Goal: Check status: Check status

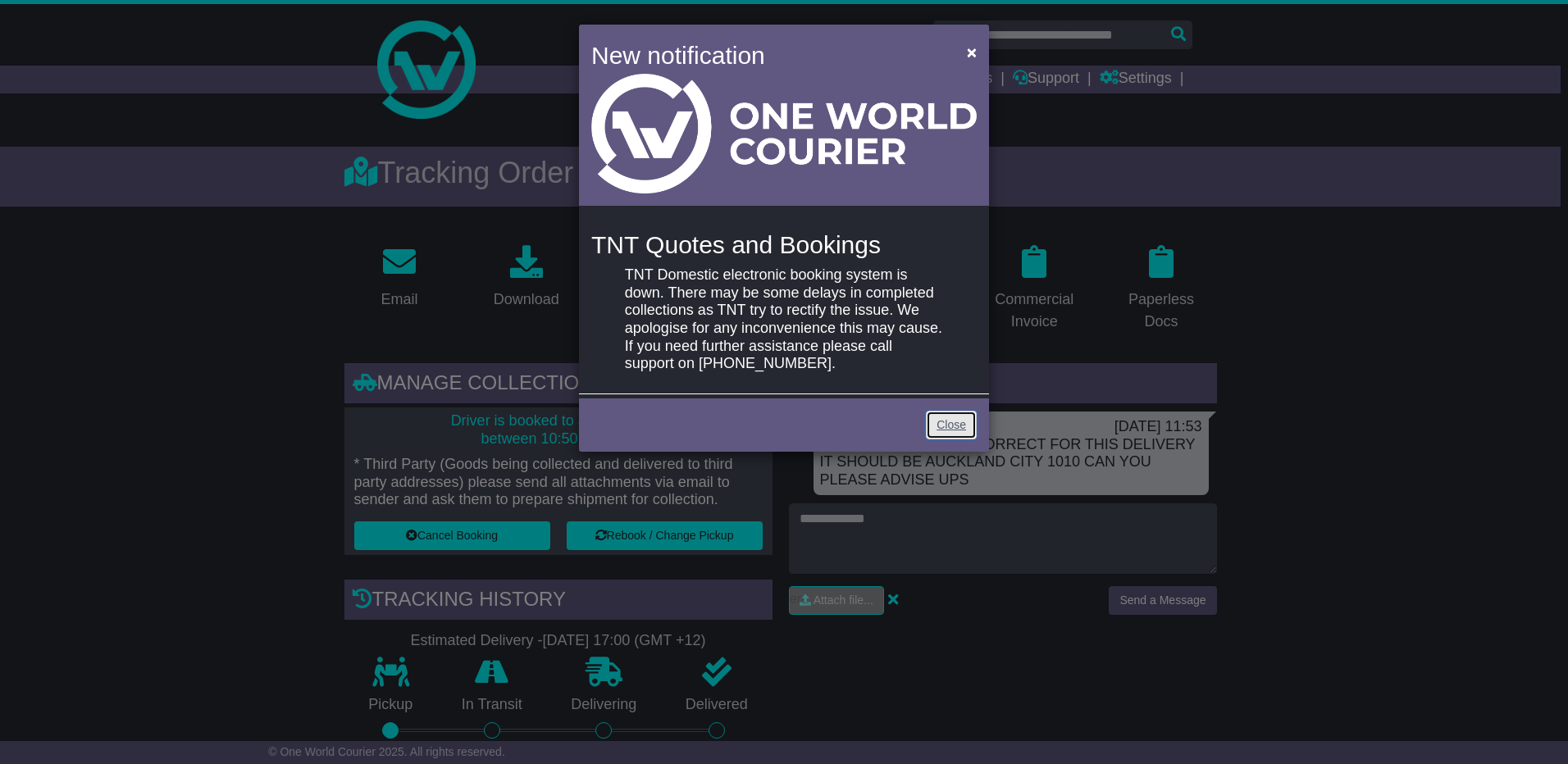
click at [949, 422] on link "Close" at bounding box center [951, 425] width 51 height 29
click at [952, 422] on link "Close" at bounding box center [951, 425] width 51 height 29
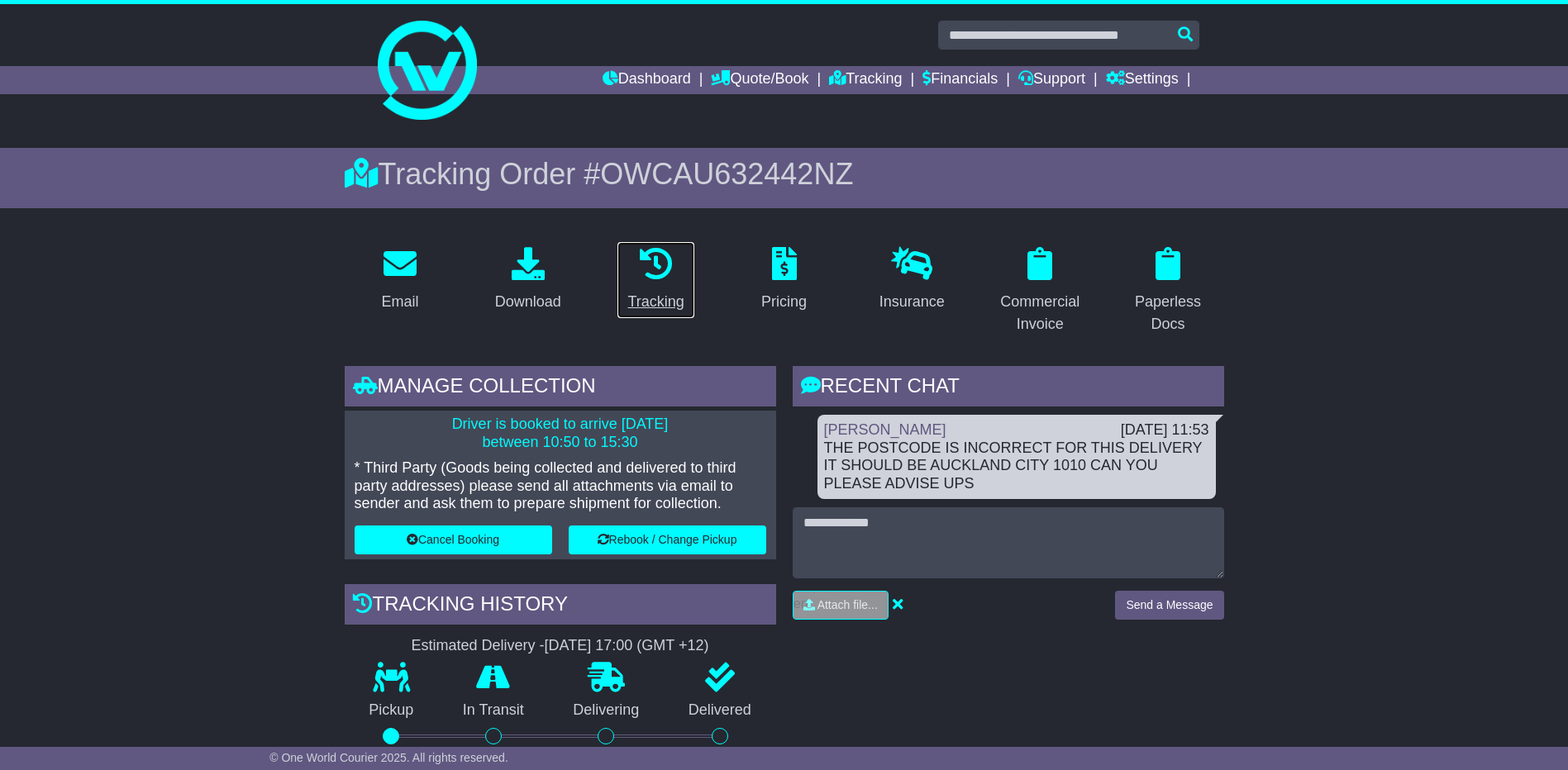
click at [656, 273] on icon at bounding box center [656, 263] width 33 height 33
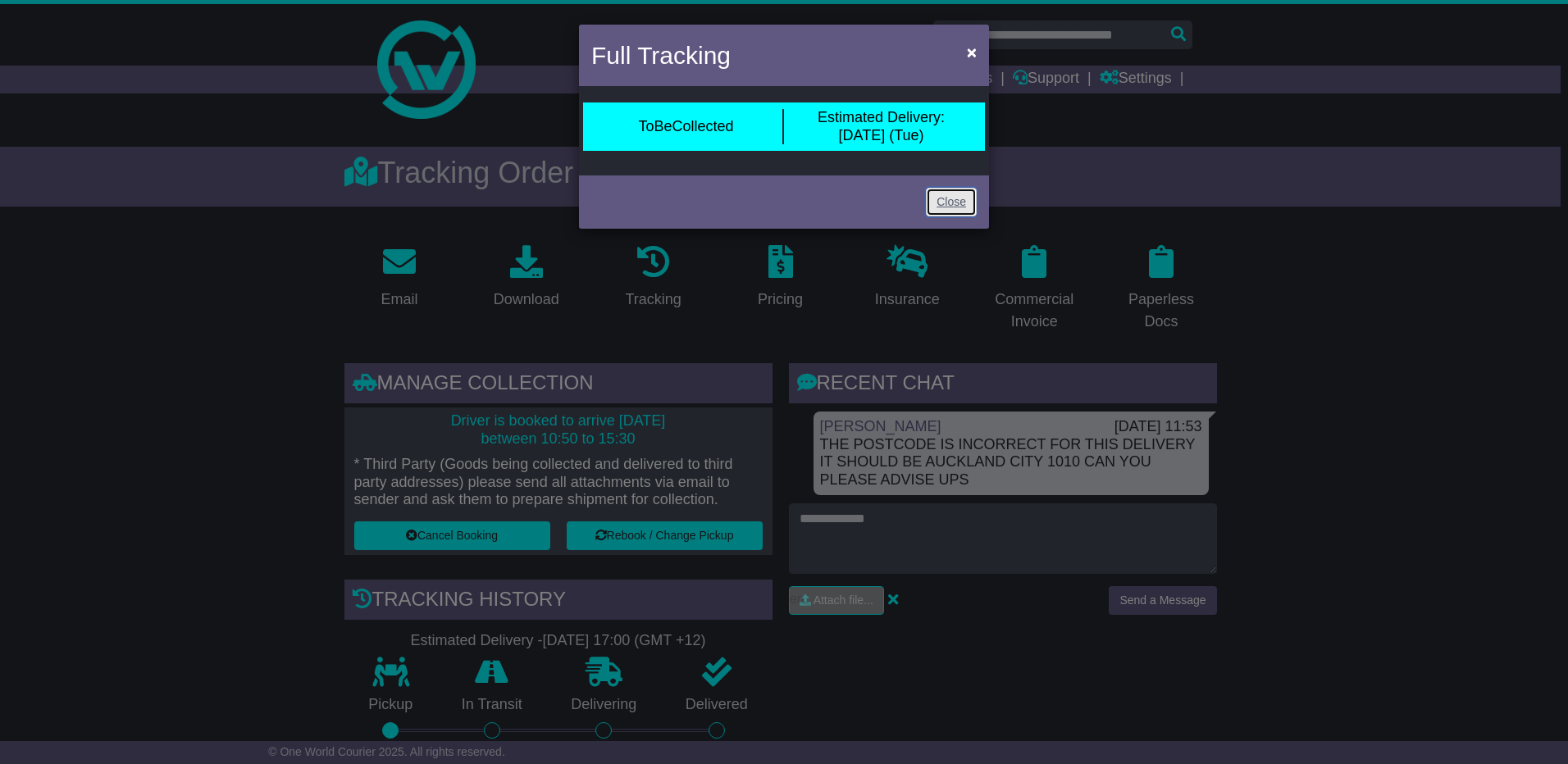
click at [955, 204] on link "Close" at bounding box center [951, 202] width 51 height 29
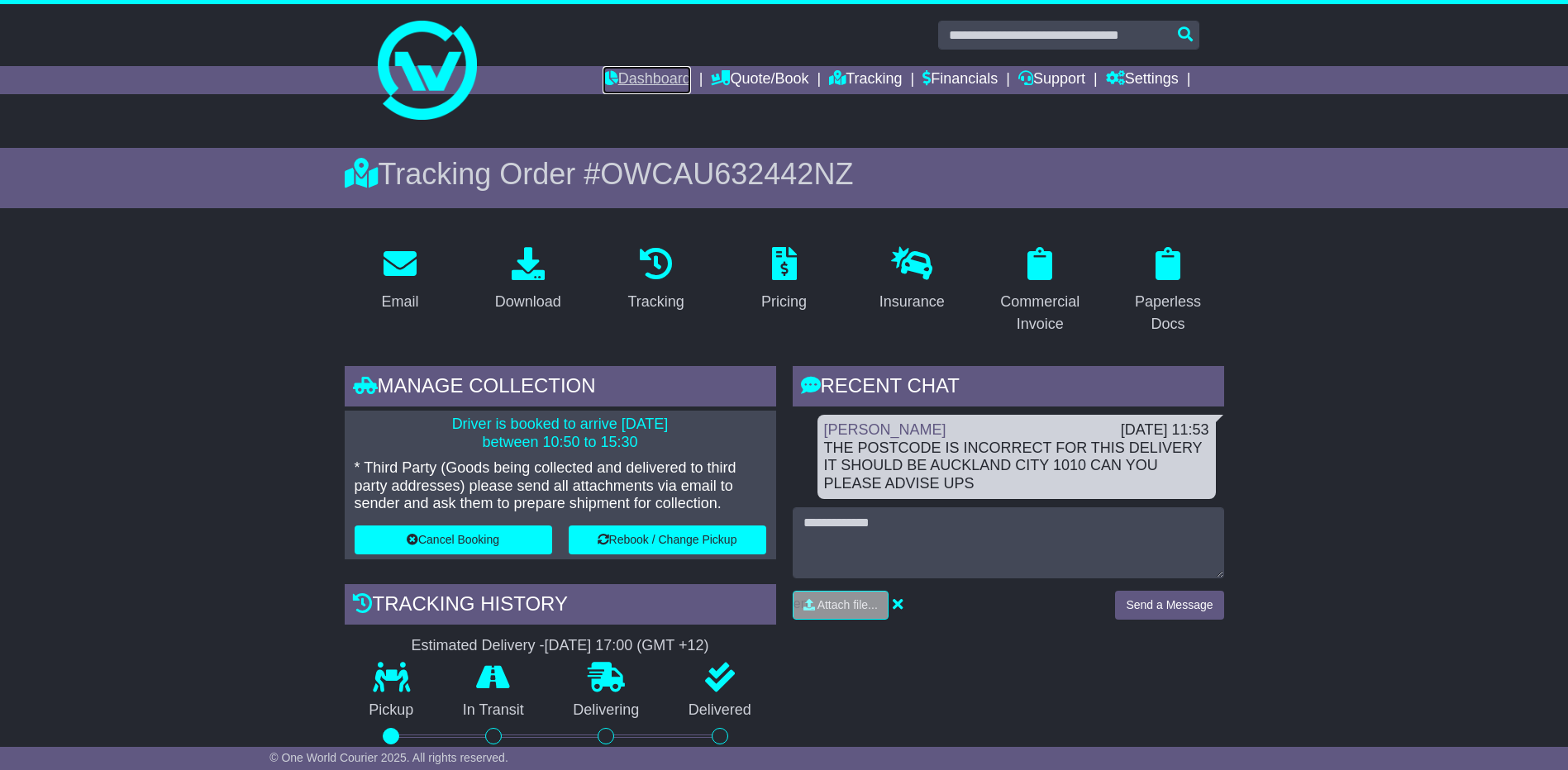
click at [624, 75] on link "Dashboard" at bounding box center [647, 80] width 88 height 28
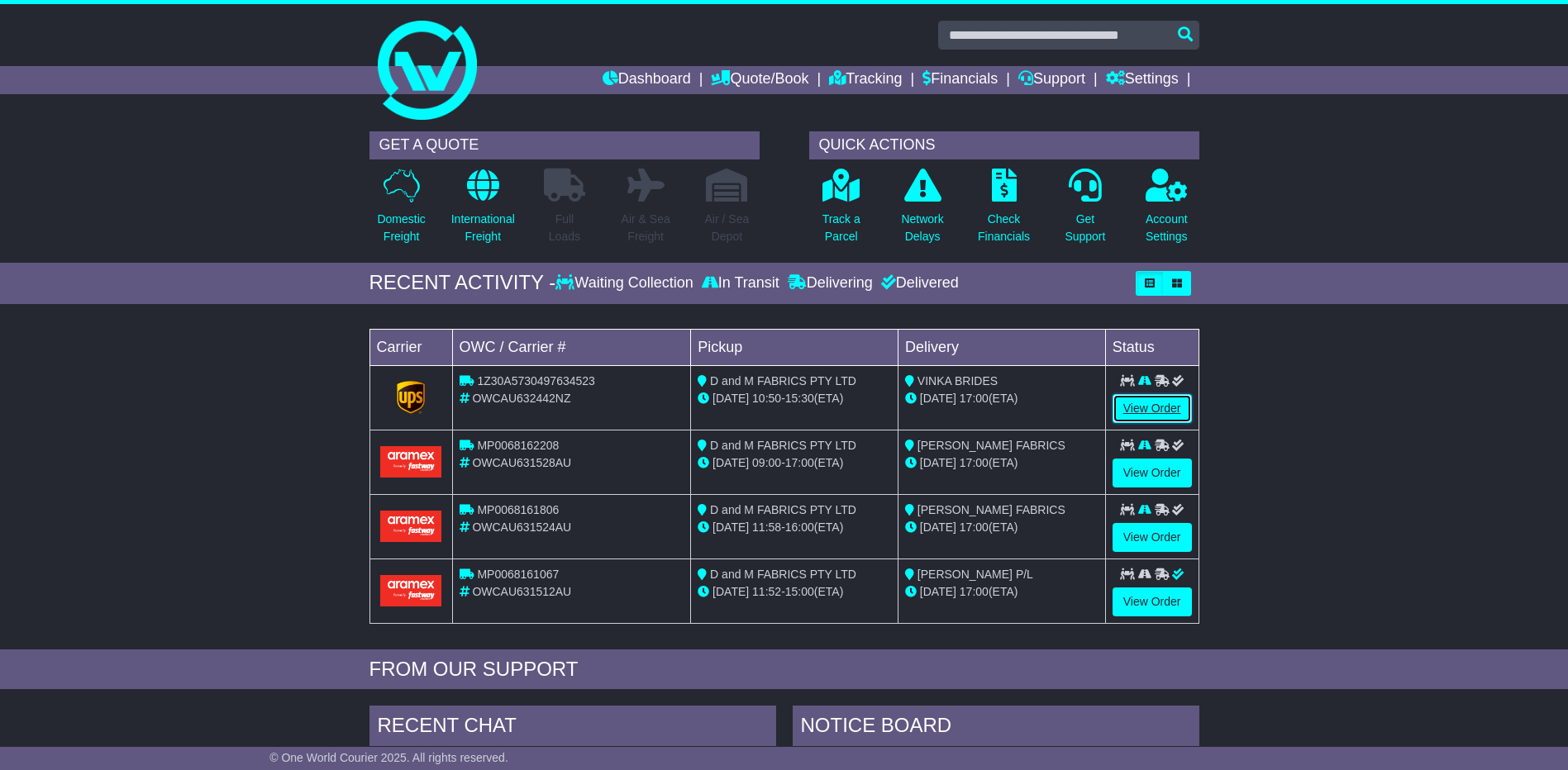
click at [1150, 401] on link "View Order" at bounding box center [1151, 409] width 79 height 29
